Goal: Task Accomplishment & Management: Use online tool/utility

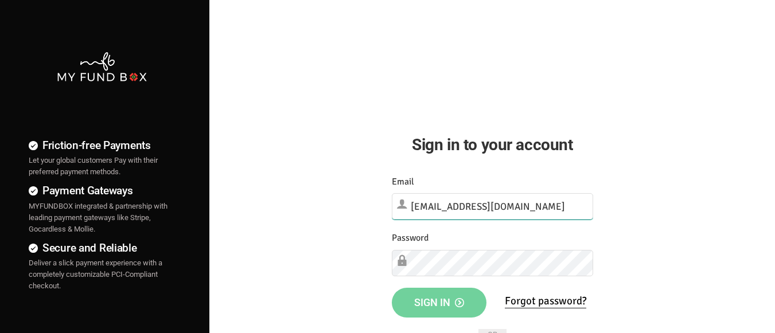
type input "[EMAIL_ADDRESS][DOMAIN_NAME]"
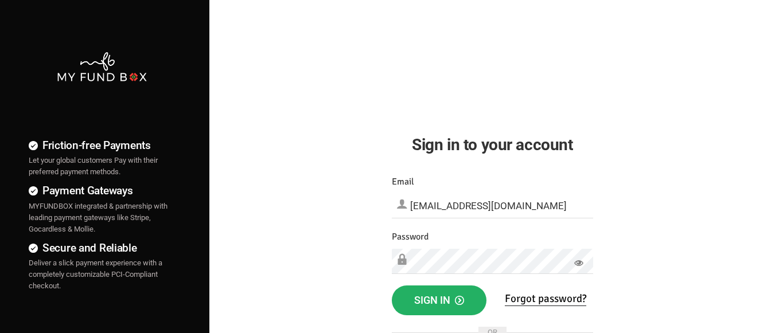
click at [439, 301] on span "Sign in" at bounding box center [439, 300] width 50 height 12
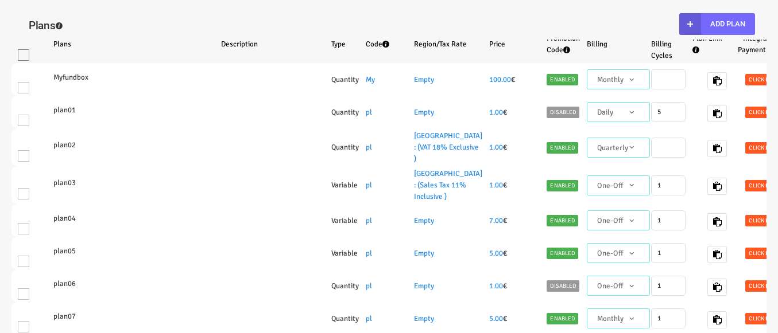
select select "100"
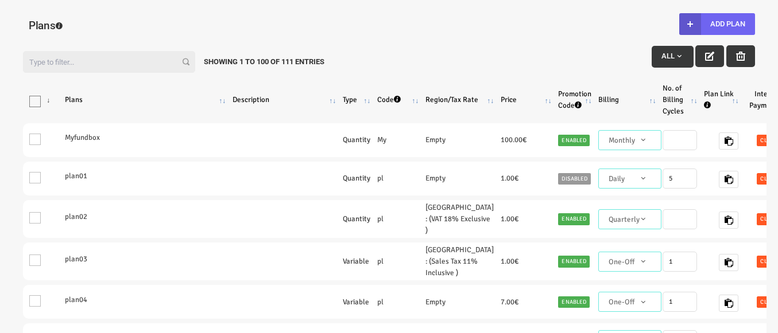
click at [716, 24] on button "Add Plan" at bounding box center [717, 24] width 76 height 22
type input "100"
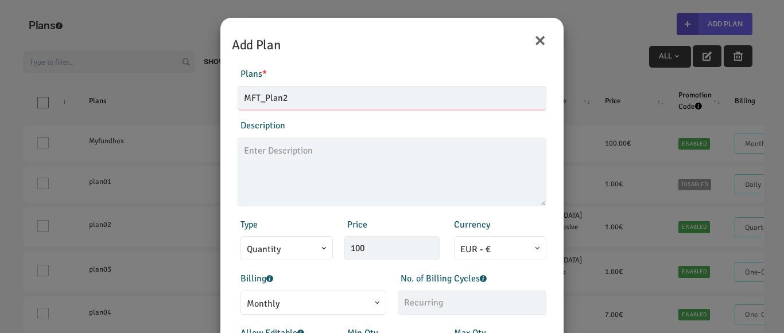
type input "MFT_Plan2"
type textarea "MFT_Plan2_description"
